Goal: Task Accomplishment & Management: Use online tool/utility

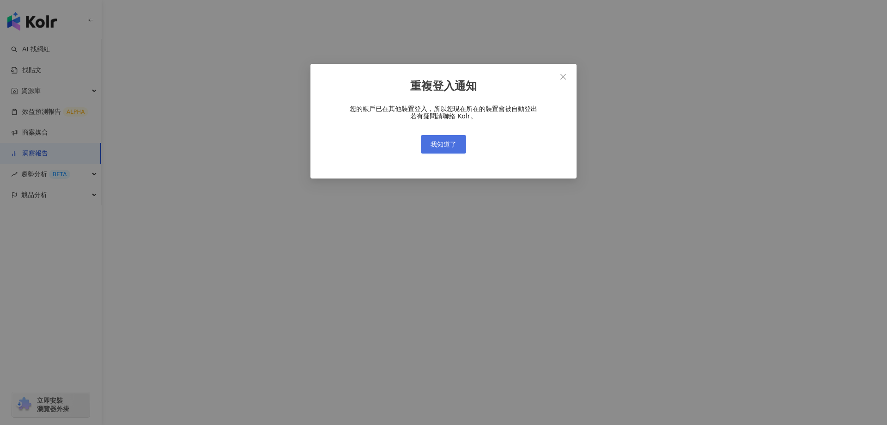
click at [438, 145] on span "我知道了" at bounding box center [444, 143] width 26 height 7
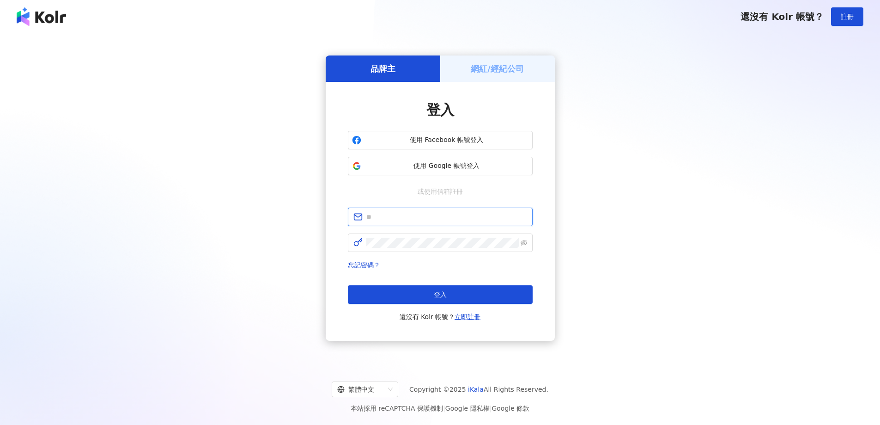
click at [393, 217] on input "text" at bounding box center [446, 217] width 161 height 10
type input "**********"
click button "登入" at bounding box center [440, 294] width 185 height 18
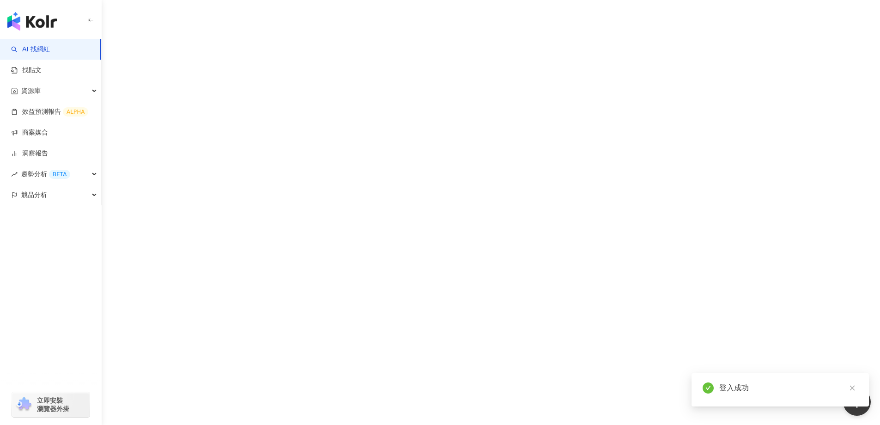
click at [386, 218] on div "AI 找網紅 找貼文 資源庫 效益預測報告 ALPHA 商案媒合 洞察報告 趨勢分析 BETA 競品分析 立即安裝 瀏覽器外掛" at bounding box center [440, 212] width 880 height 425
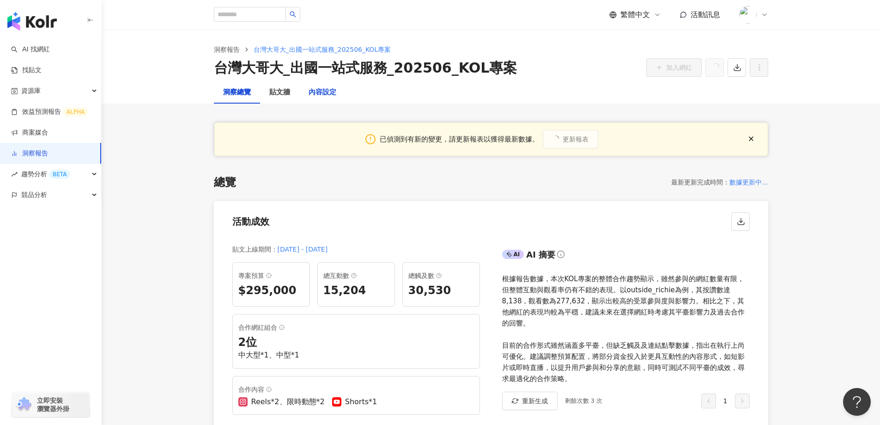
click at [323, 89] on div "內容設定" at bounding box center [323, 92] width 28 height 11
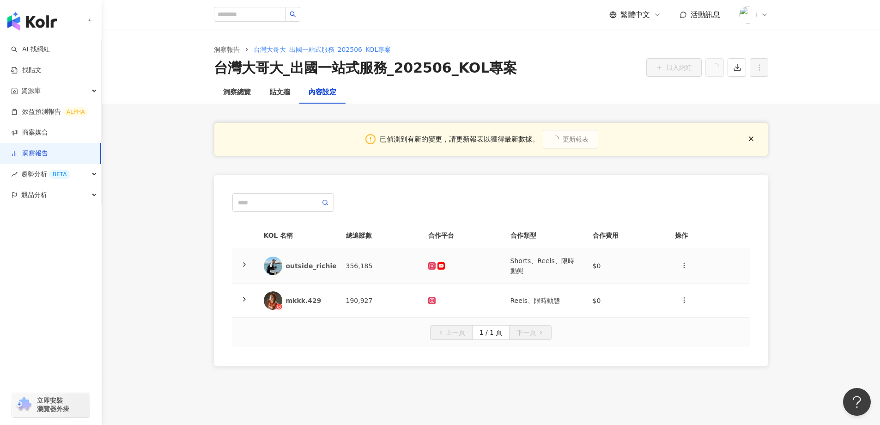
click at [243, 263] on icon at bounding box center [244, 264] width 7 height 7
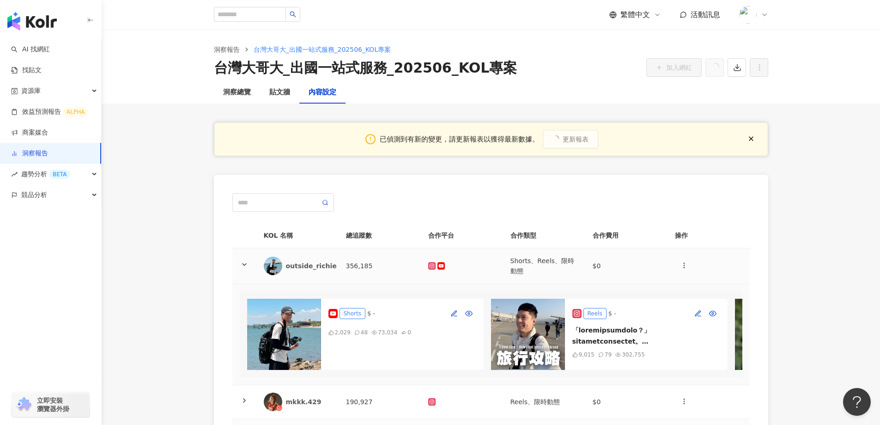
click at [243, 263] on icon at bounding box center [244, 264] width 7 height 7
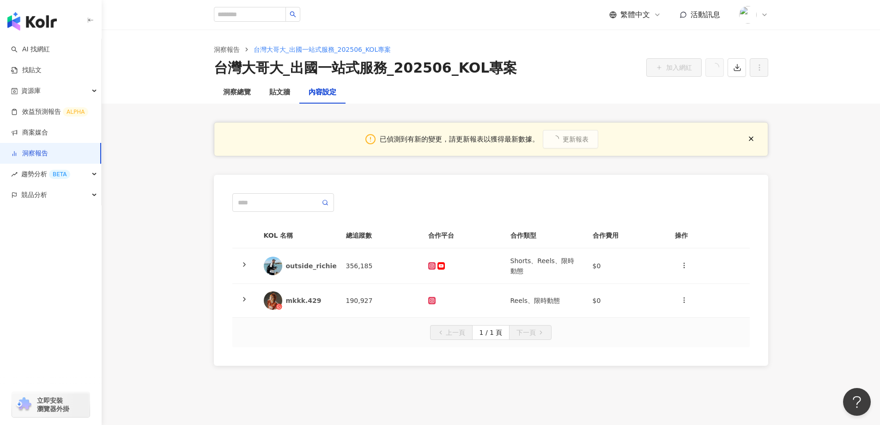
scroll to position [46, 0]
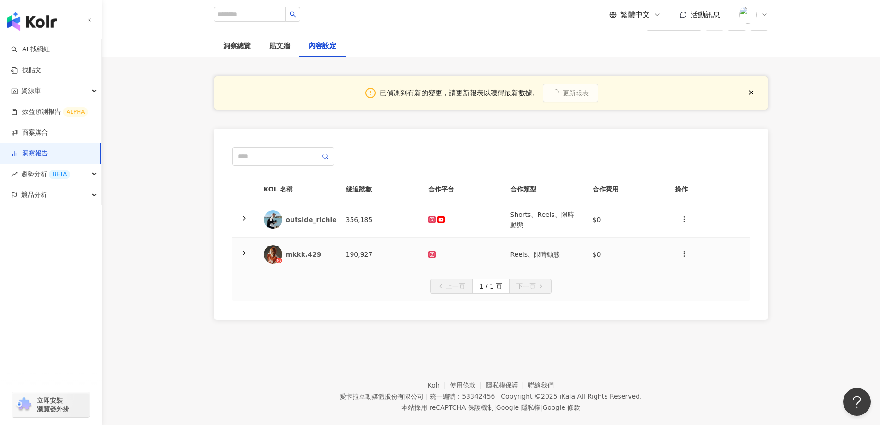
click at [244, 252] on polyline at bounding box center [244, 253] width 2 height 4
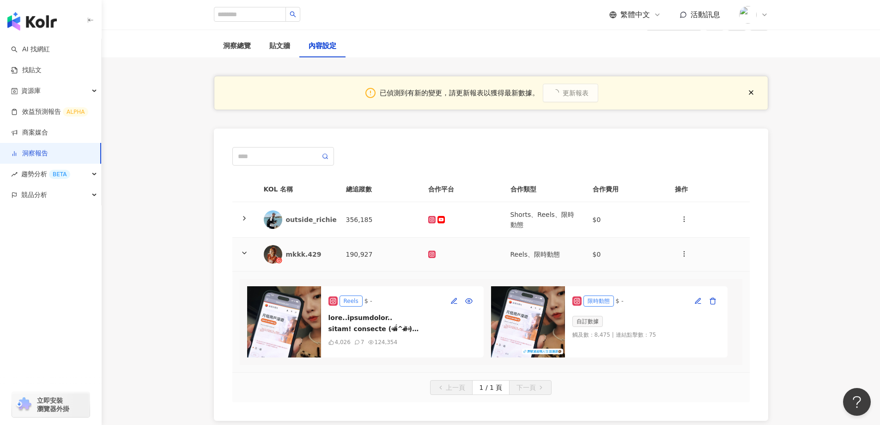
click at [243, 252] on icon at bounding box center [244, 252] width 7 height 7
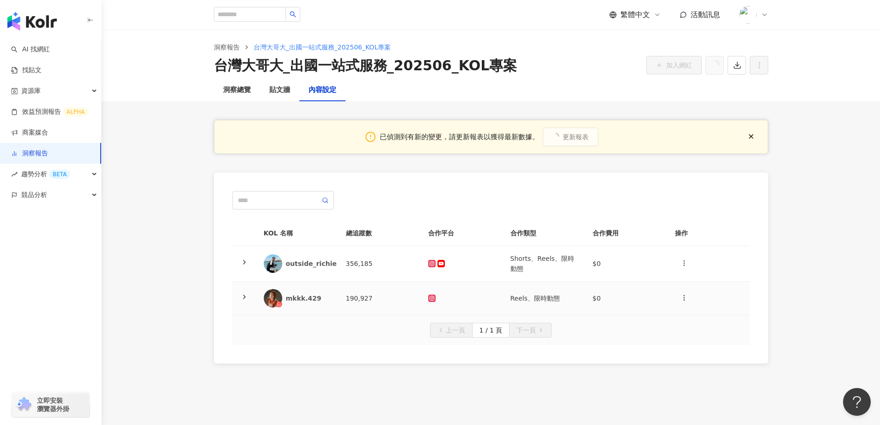
scroll to position [0, 0]
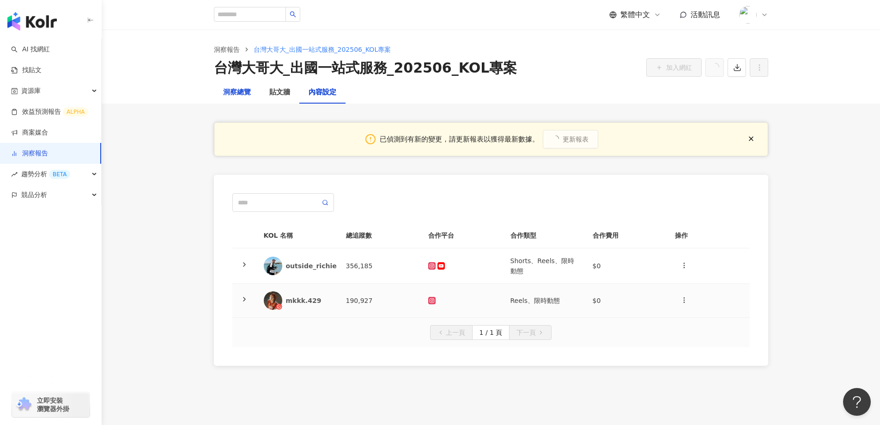
click at [237, 92] on div "洞察總覽" at bounding box center [237, 92] width 28 height 11
